Goal: Task Accomplishment & Management: Use online tool/utility

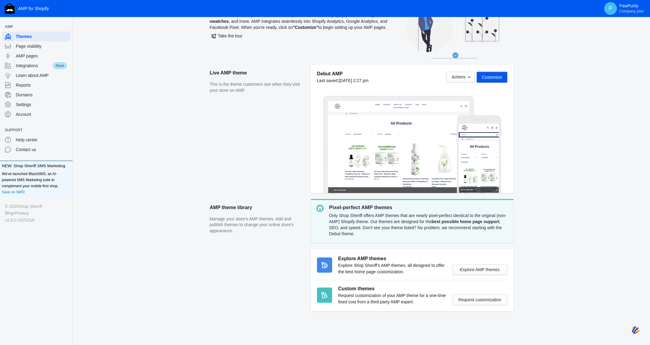
scroll to position [37, 0]
click at [460, 78] on span "Actions" at bounding box center [458, 77] width 14 height 5
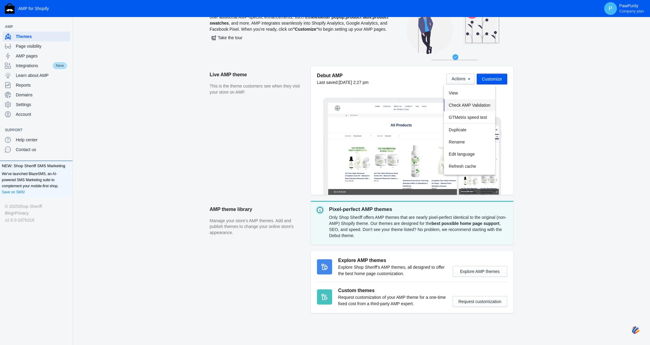
click at [476, 103] on span "Check AMP Validation" at bounding box center [470, 105] width 42 height 5
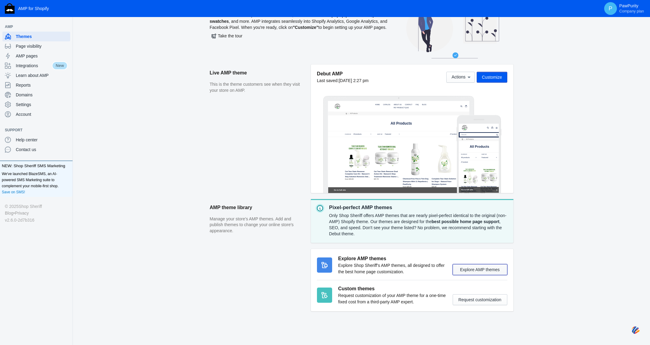
click at [477, 269] on button "Explore AMP themes" at bounding box center [480, 269] width 55 height 11
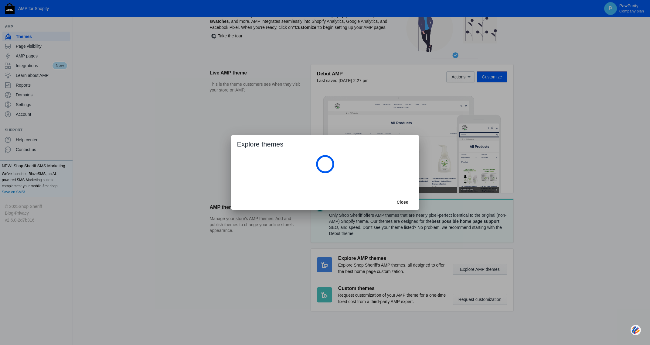
scroll to position [0, 0]
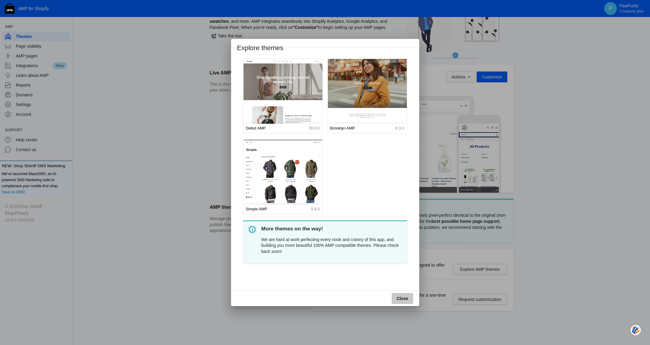
click at [403, 297] on span "Close" at bounding box center [402, 298] width 12 height 5
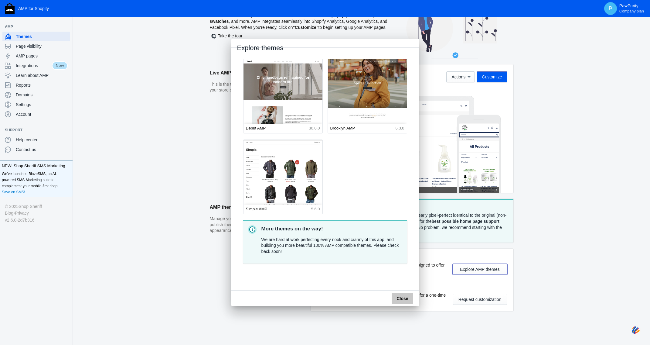
scroll to position [37, 0]
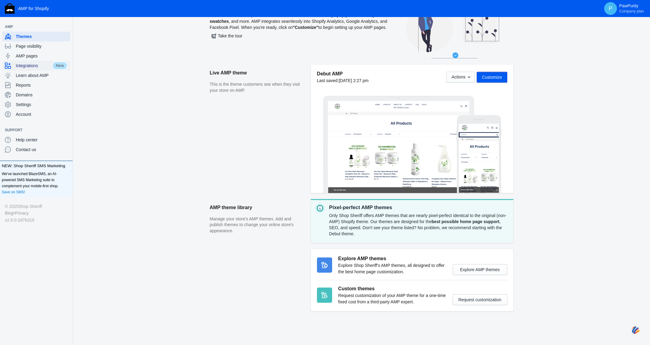
click at [27, 67] on span "Integrations" at bounding box center [34, 66] width 36 height 6
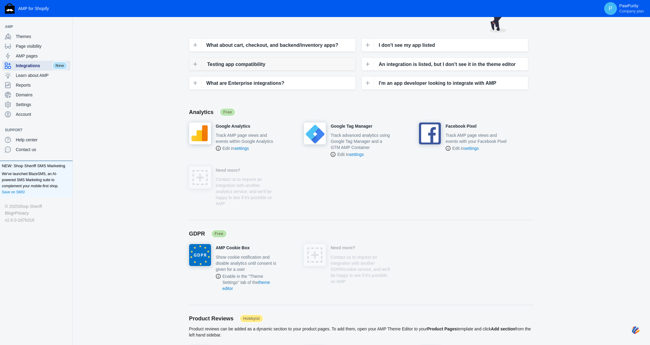
scroll to position [63, 0]
click at [236, 125] on h4 "Google Analytics" at bounding box center [233, 125] width 35 height 5
